Goal: Browse casually

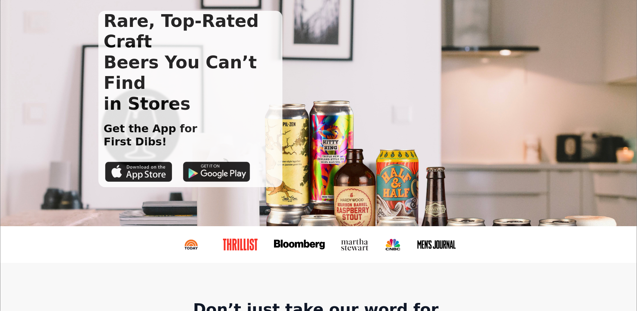
scroll to position [34, 0]
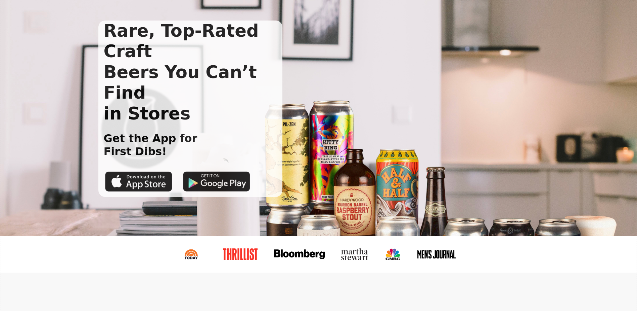
click at [224, 65] on h1 "Rare, Top-Rated Craft Beers You Can’t Find in Stores" at bounding box center [190, 71] width 184 height 103
click at [202, 52] on h1 "Rare, Top-Rated Craft Beers You Can’t Find in Stores" at bounding box center [190, 71] width 184 height 103
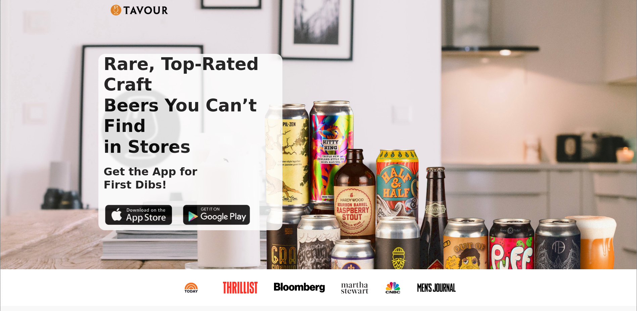
scroll to position [0, 0]
click at [161, 11] on img at bounding box center [140, 10] width 58 height 11
click at [125, 11] on img at bounding box center [140, 10] width 58 height 11
click at [156, 10] on img at bounding box center [140, 10] width 58 height 11
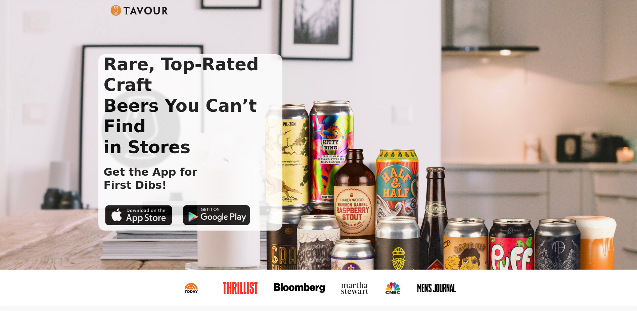
click at [156, 10] on img at bounding box center [140, 10] width 58 height 11
